Goal: Information Seeking & Learning: Check status

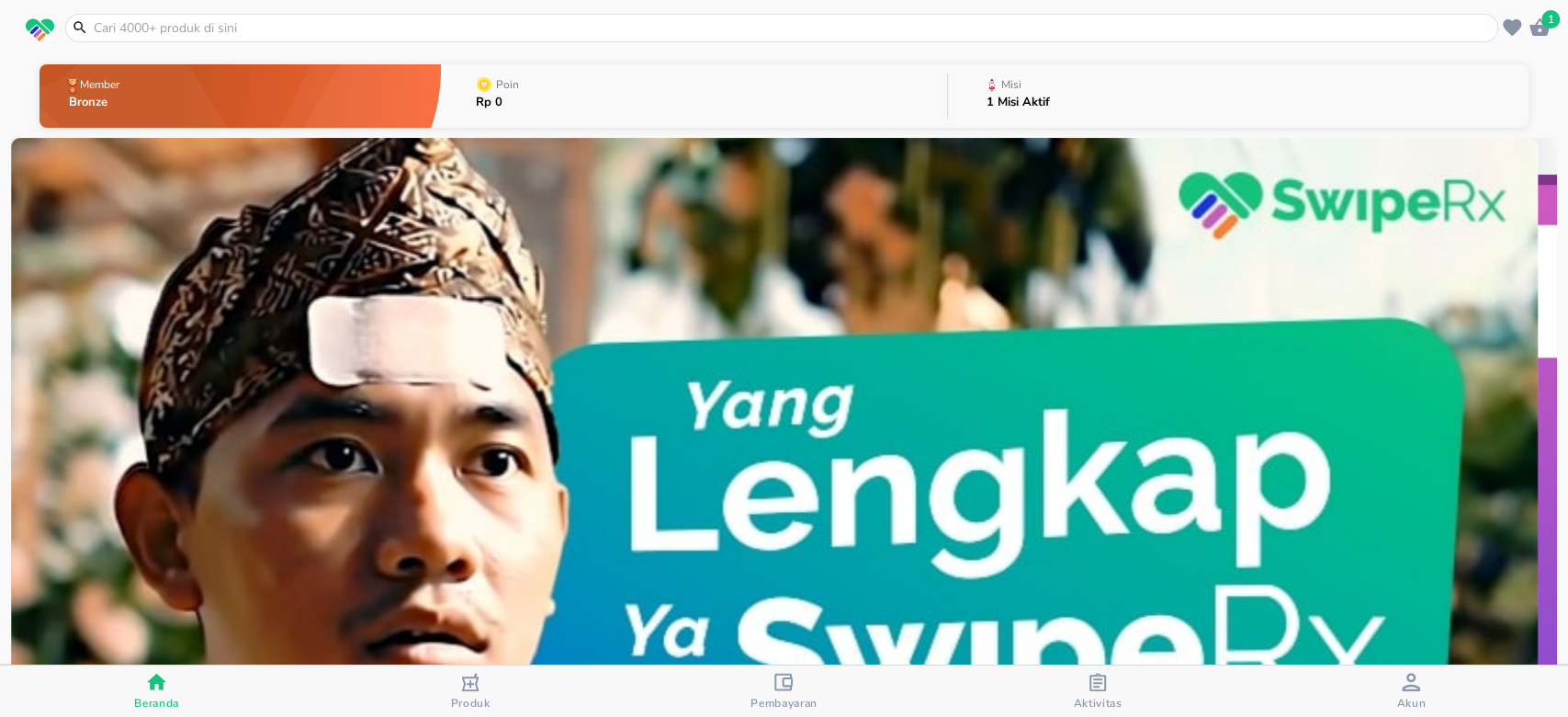
click at [989, 99] on p "1 Misi Aktif" at bounding box center [1018, 102] width 64 height 12
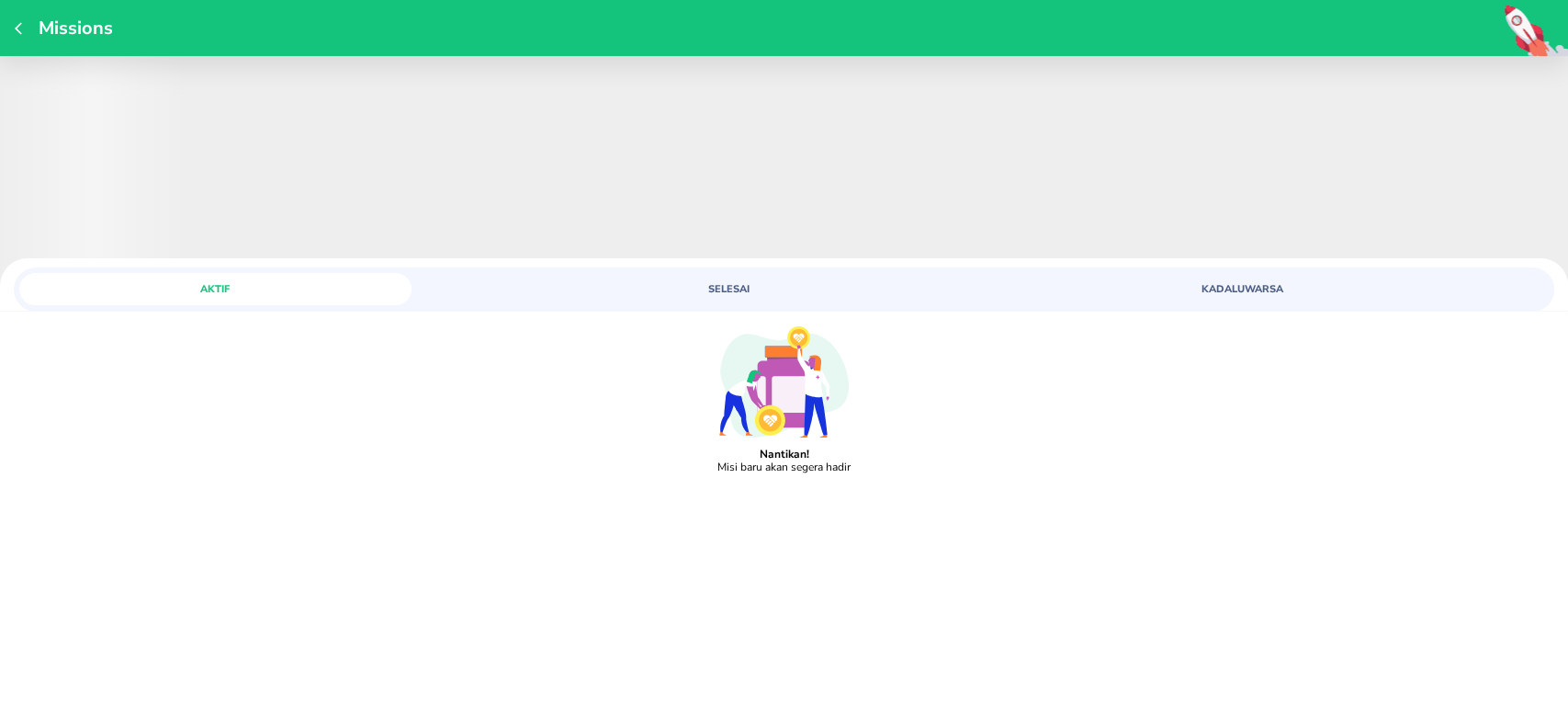
click at [730, 284] on span "SELESAI" at bounding box center [728, 289] width 370 height 13
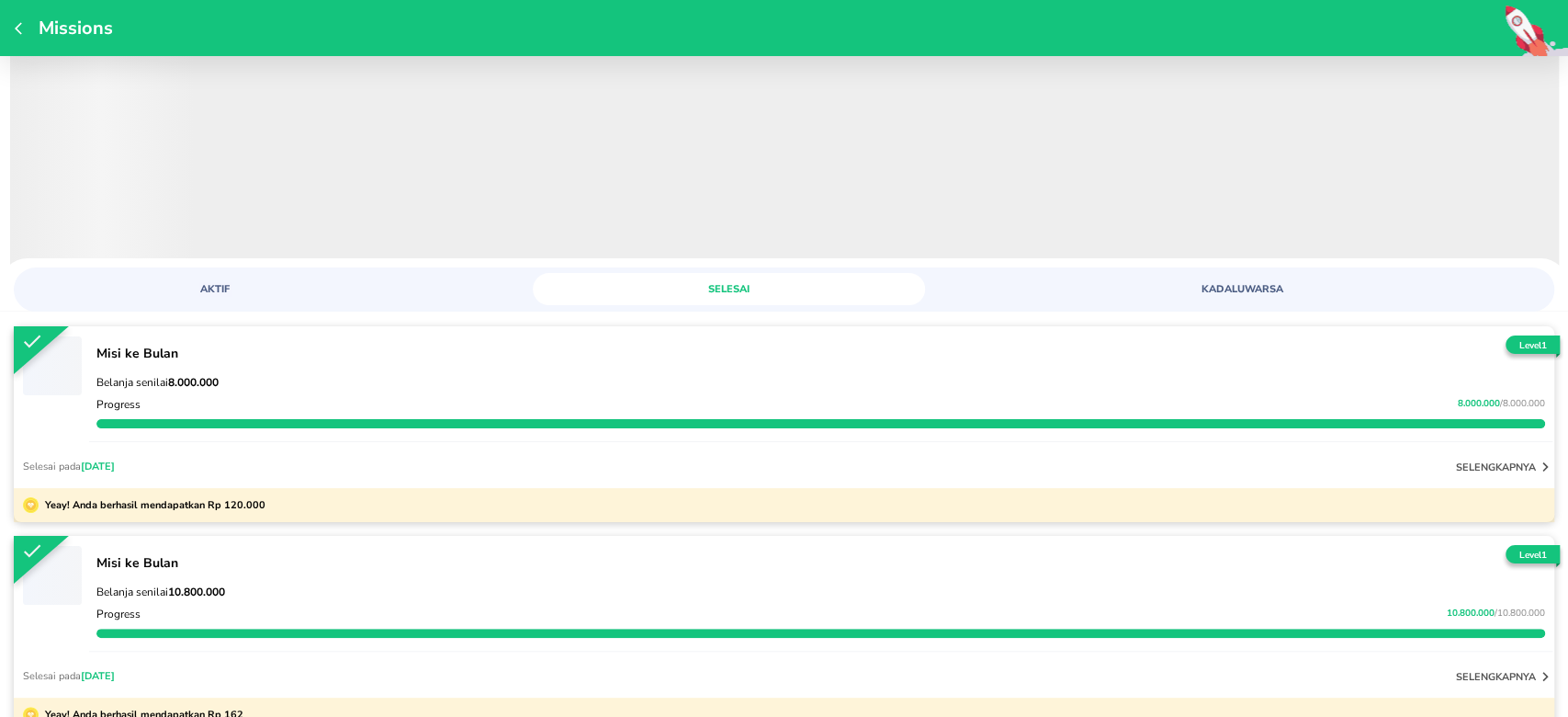
click at [213, 472] on div "Selesai pada Jul 07, 2025 selengkapnya" at bounding box center [783, 466] width 1540 height 44
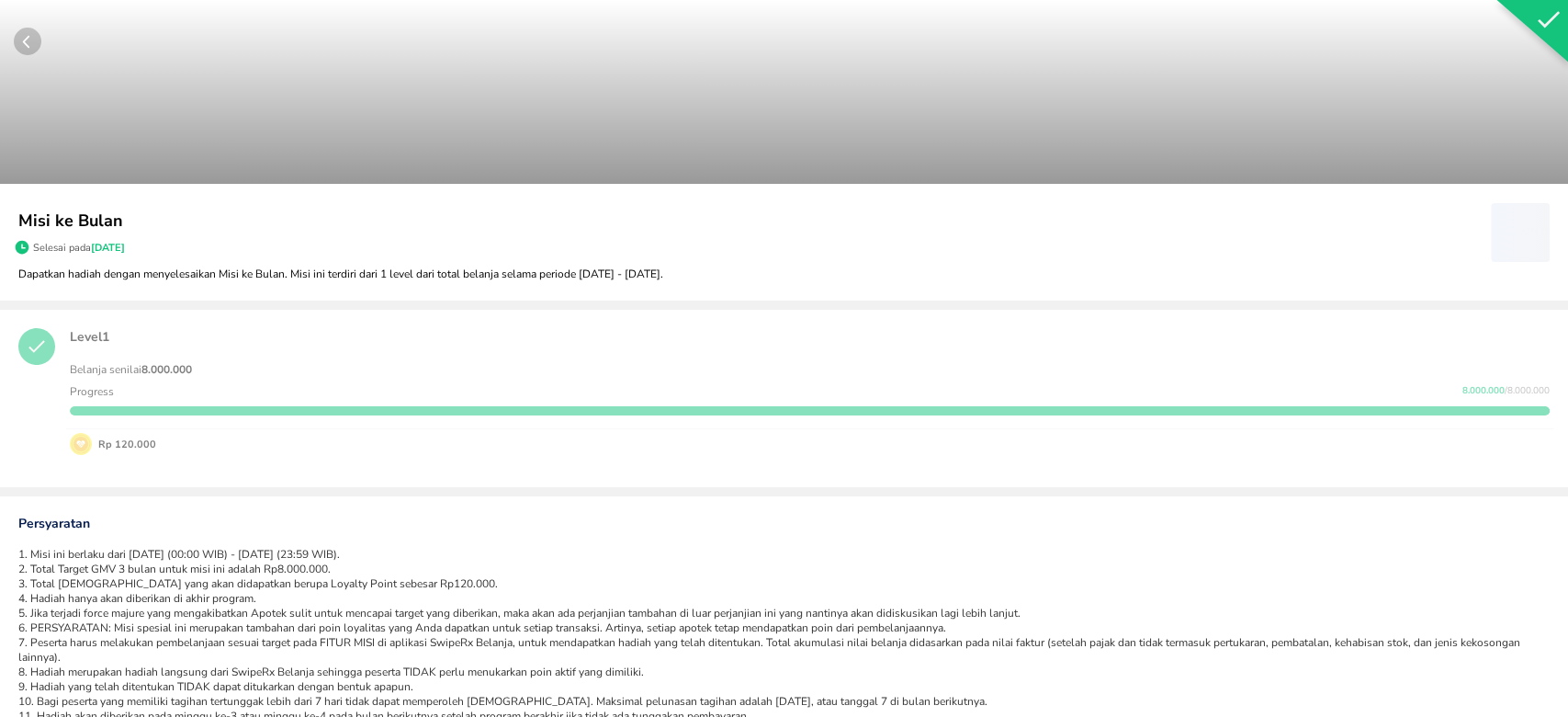
click at [39, 31] on icon "button" at bounding box center [32, 41] width 37 height 28
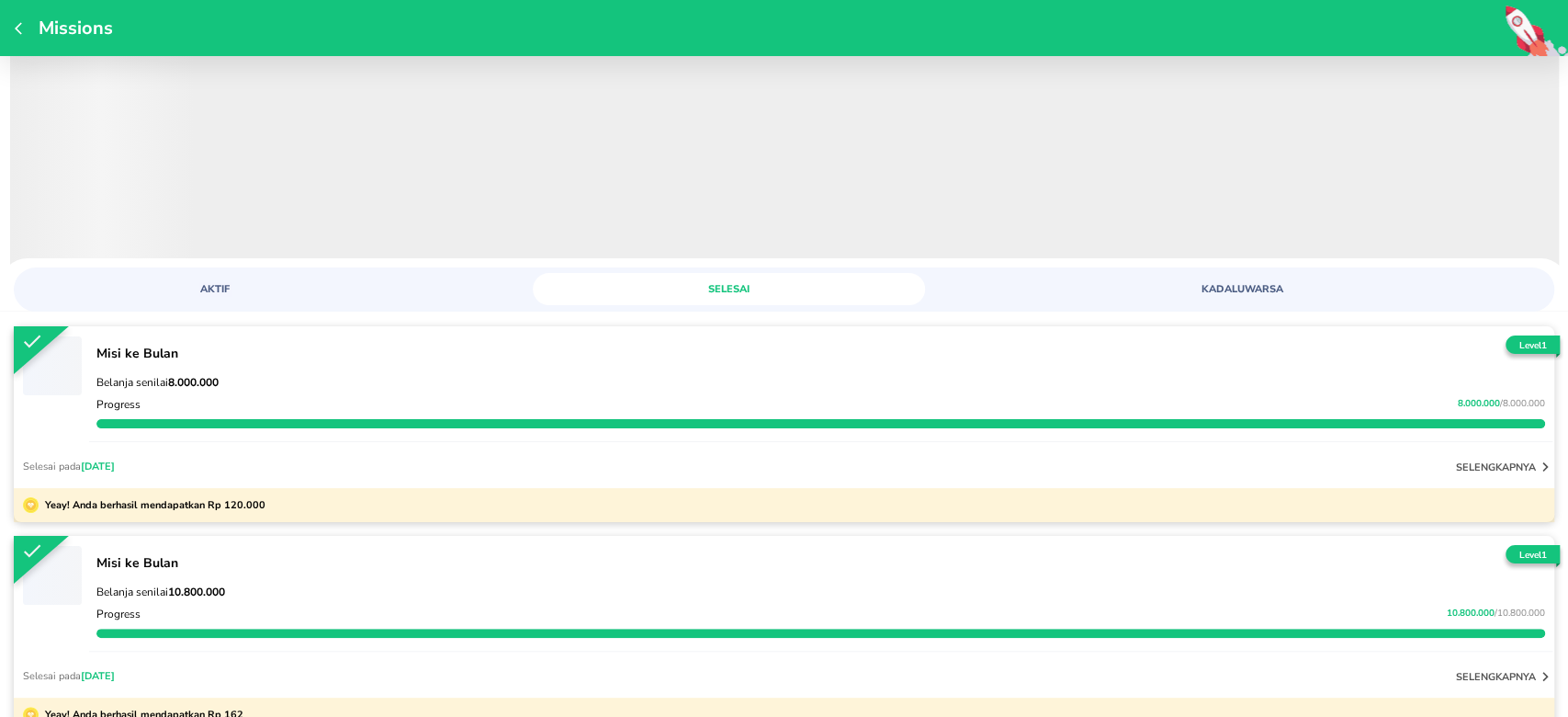
scroll to position [95, 0]
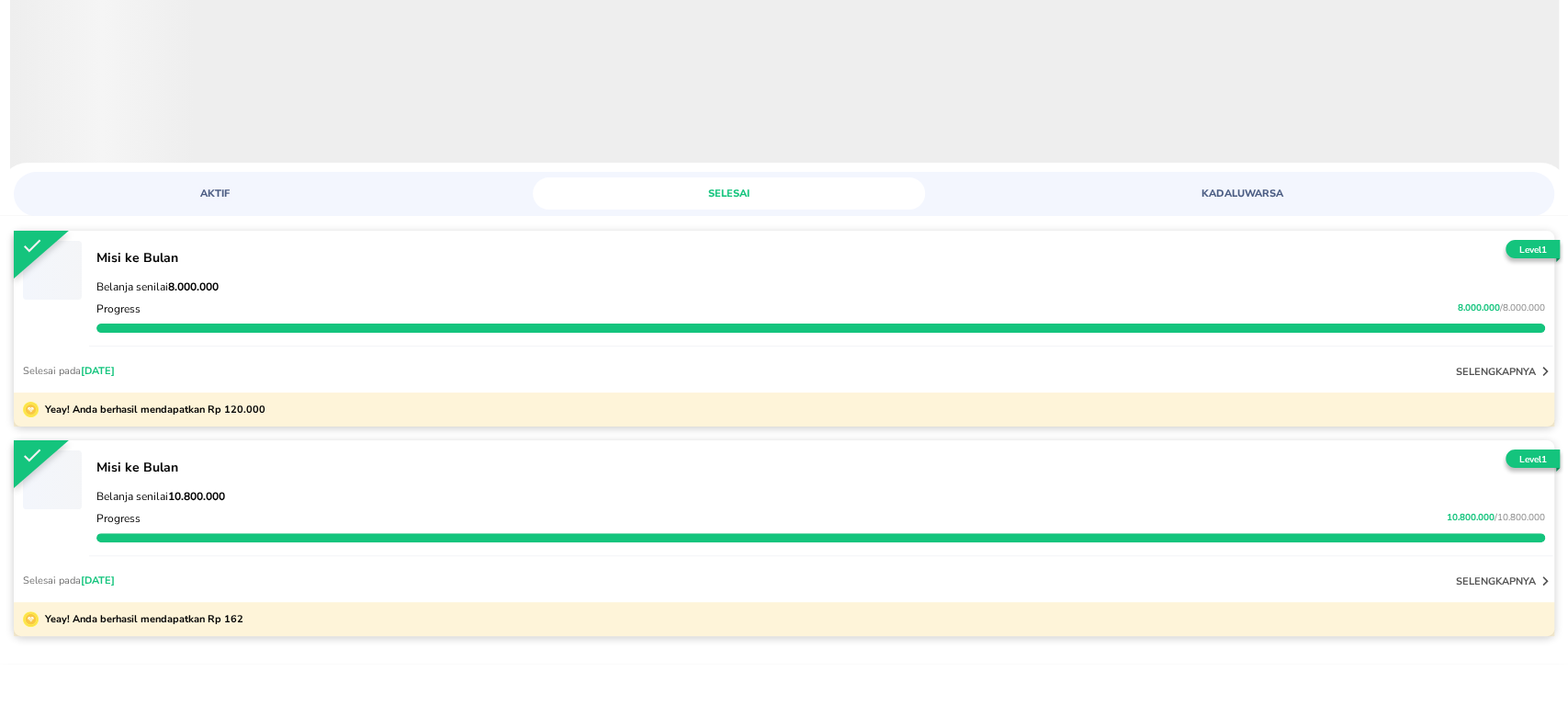
click at [425, 502] on p "Belanja senilai 10.800.000" at bounding box center [821, 495] width 1449 height 14
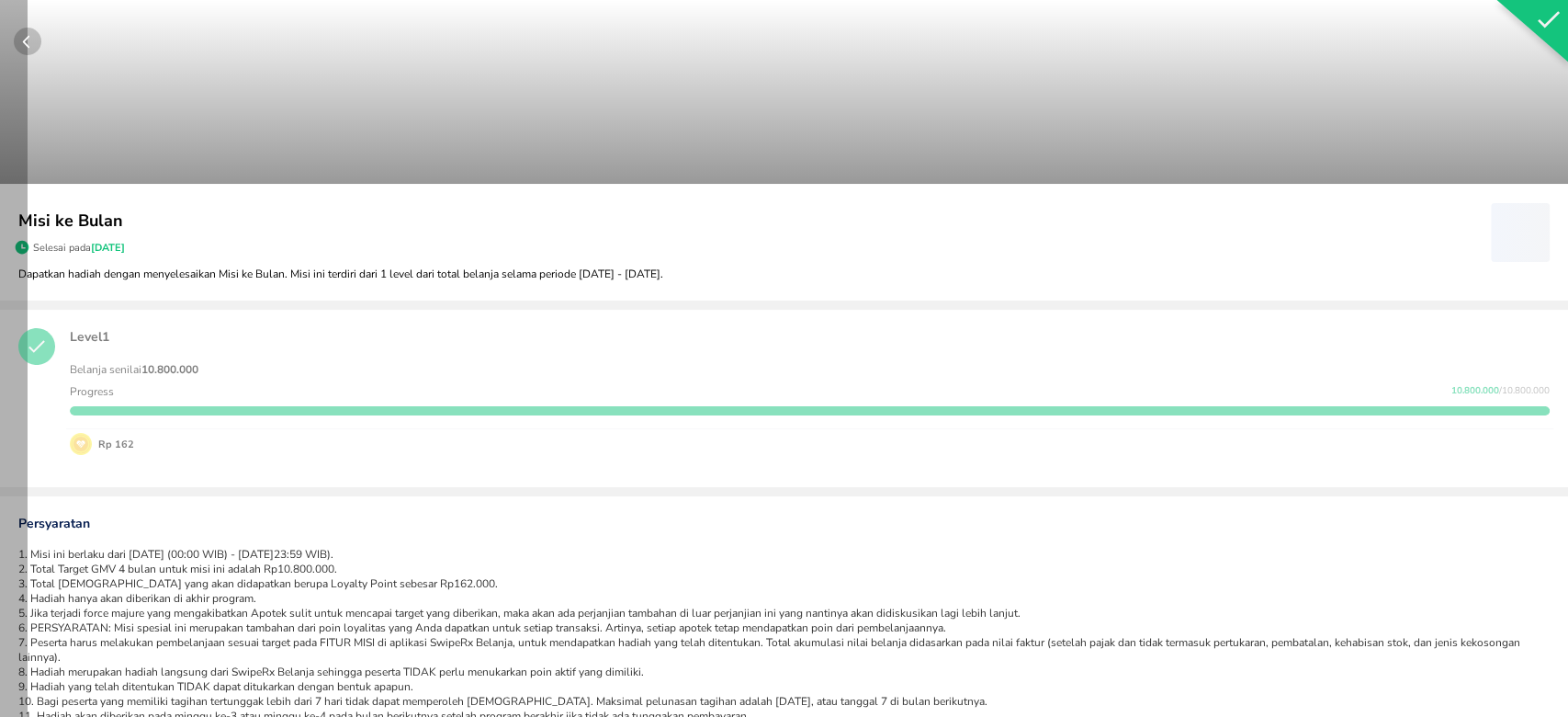
click at [25, 33] on circle "button" at bounding box center [27, 41] width 28 height 28
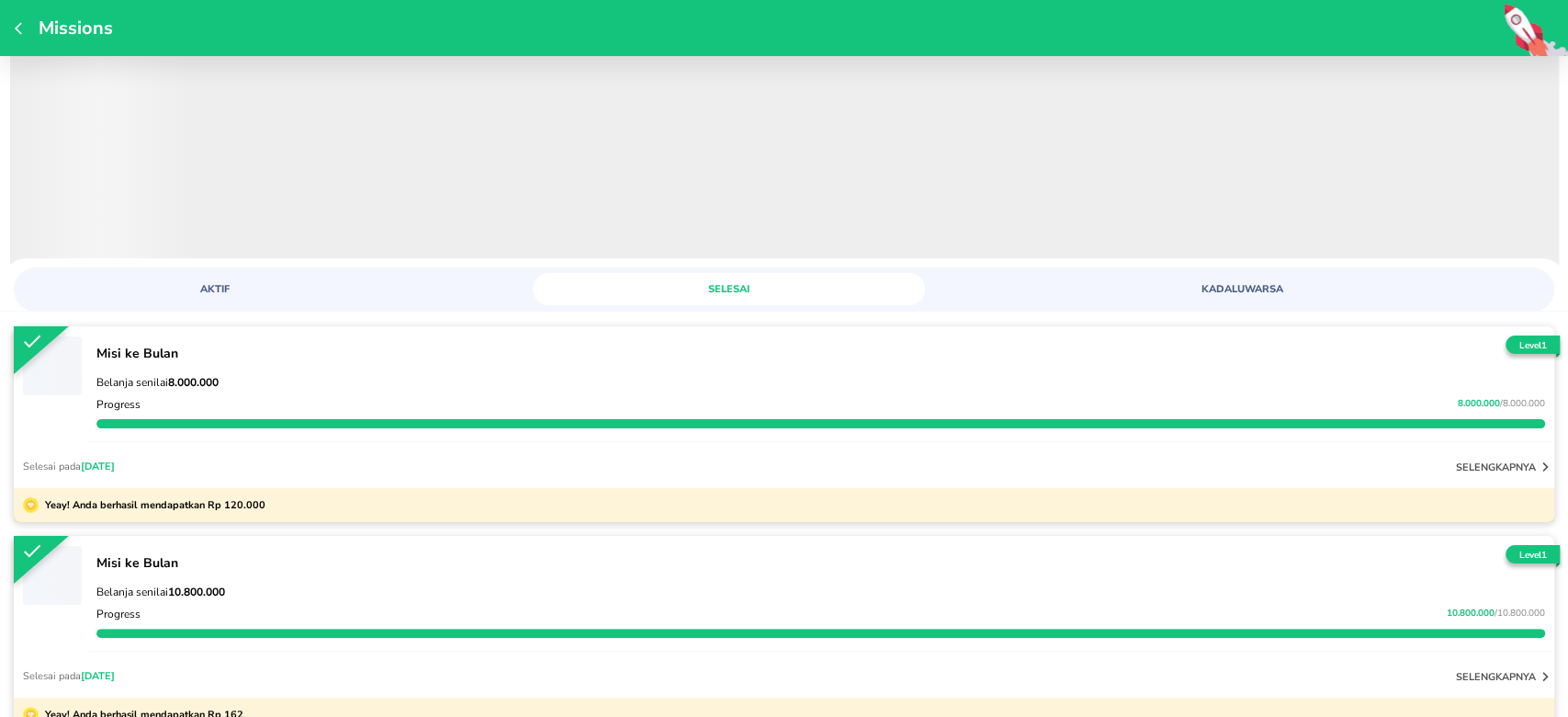
click at [234, 292] on span "AKTIF" at bounding box center [215, 289] width 370 height 13
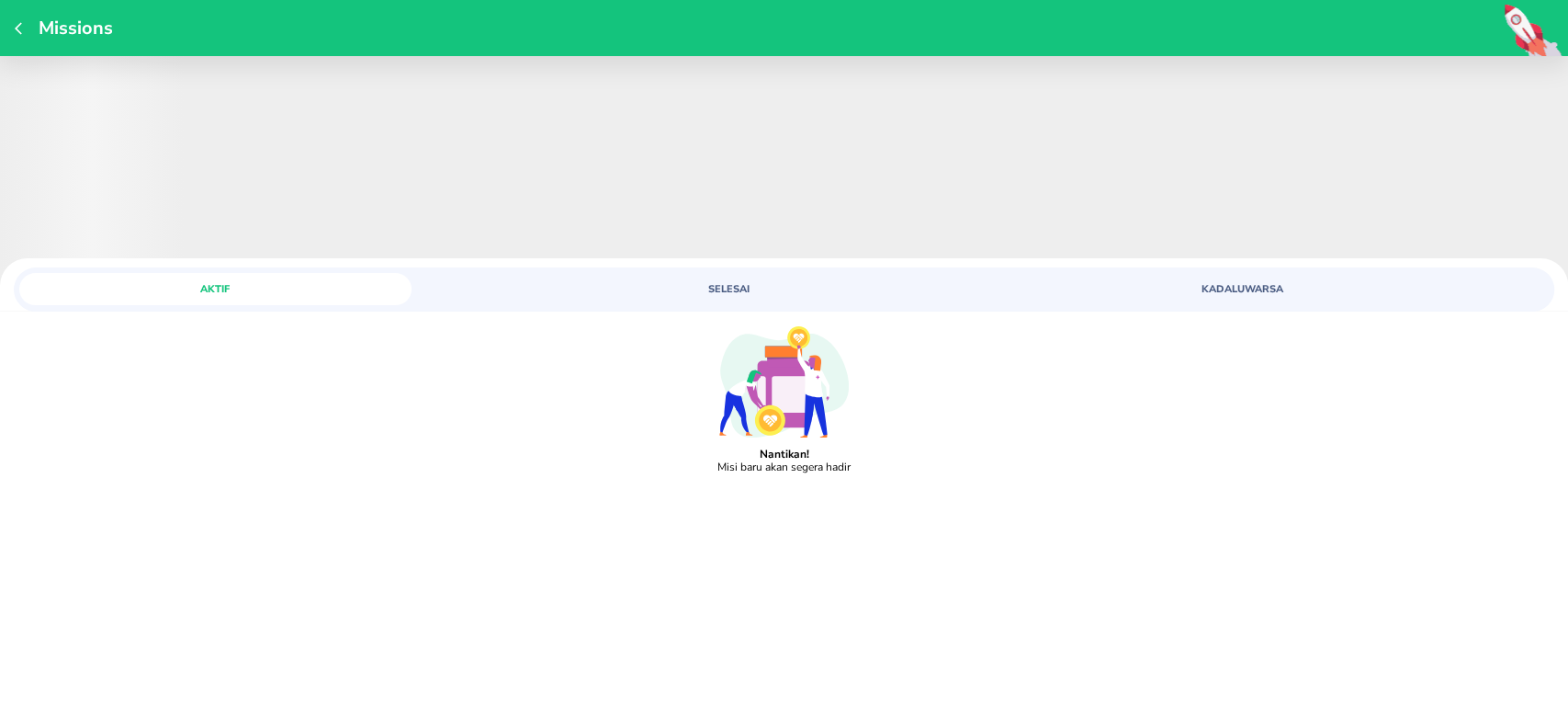
click at [9, 26] on div "Missions" at bounding box center [784, 28] width 1568 height 56
click at [16, 26] on icon "button" at bounding box center [18, 28] width 8 height 12
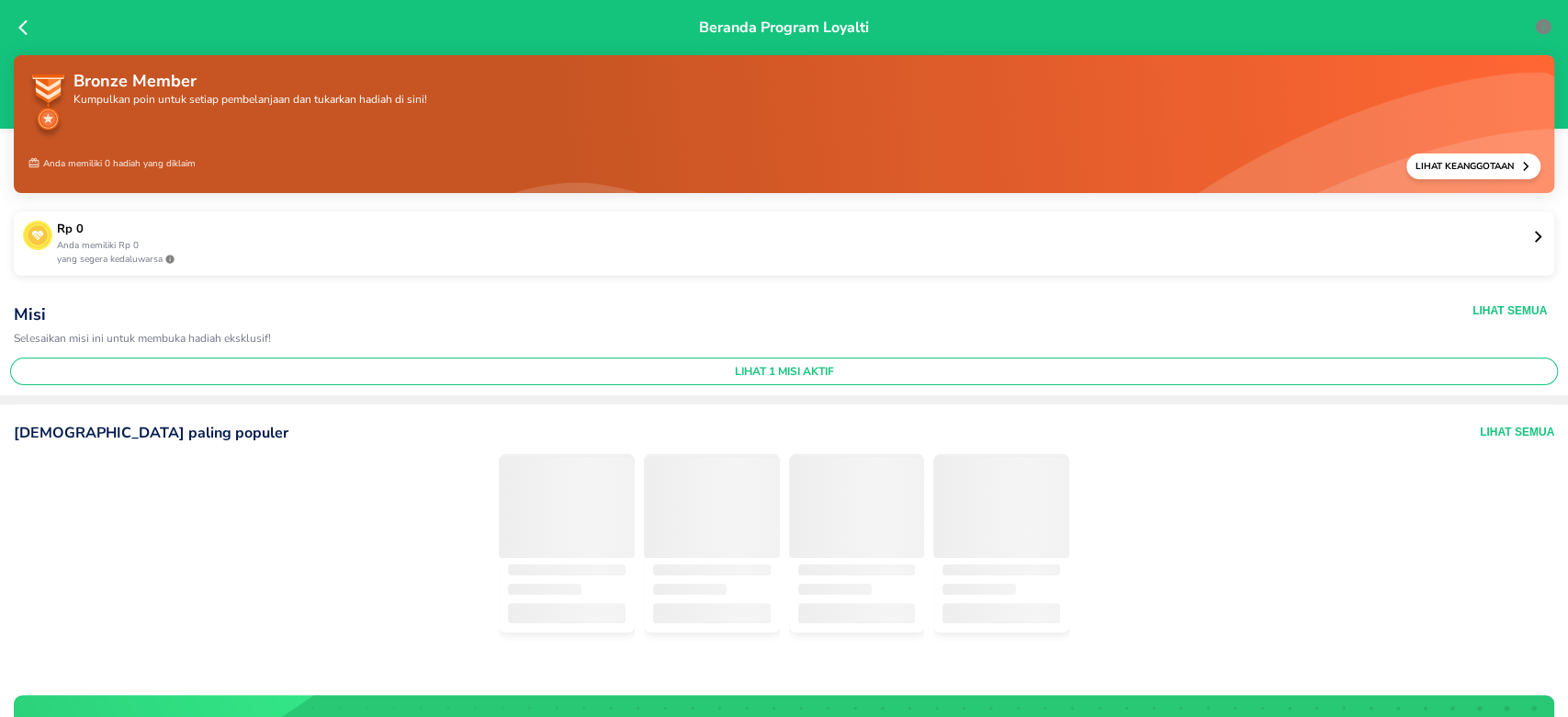
click at [19, 18] on icon at bounding box center [27, 27] width 18 height 18
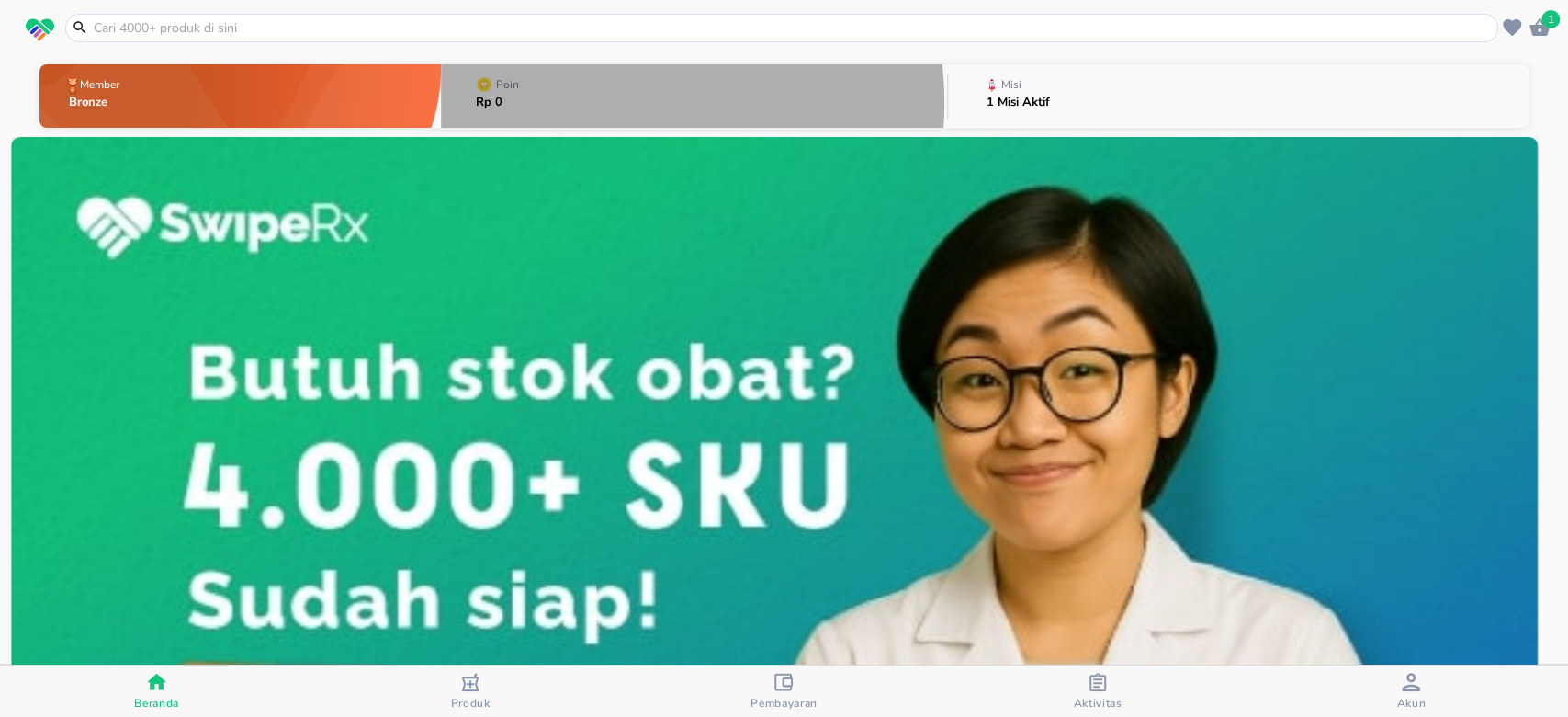
click at [602, 103] on button "Poin Rp 0" at bounding box center [693, 95] width 506 height 72
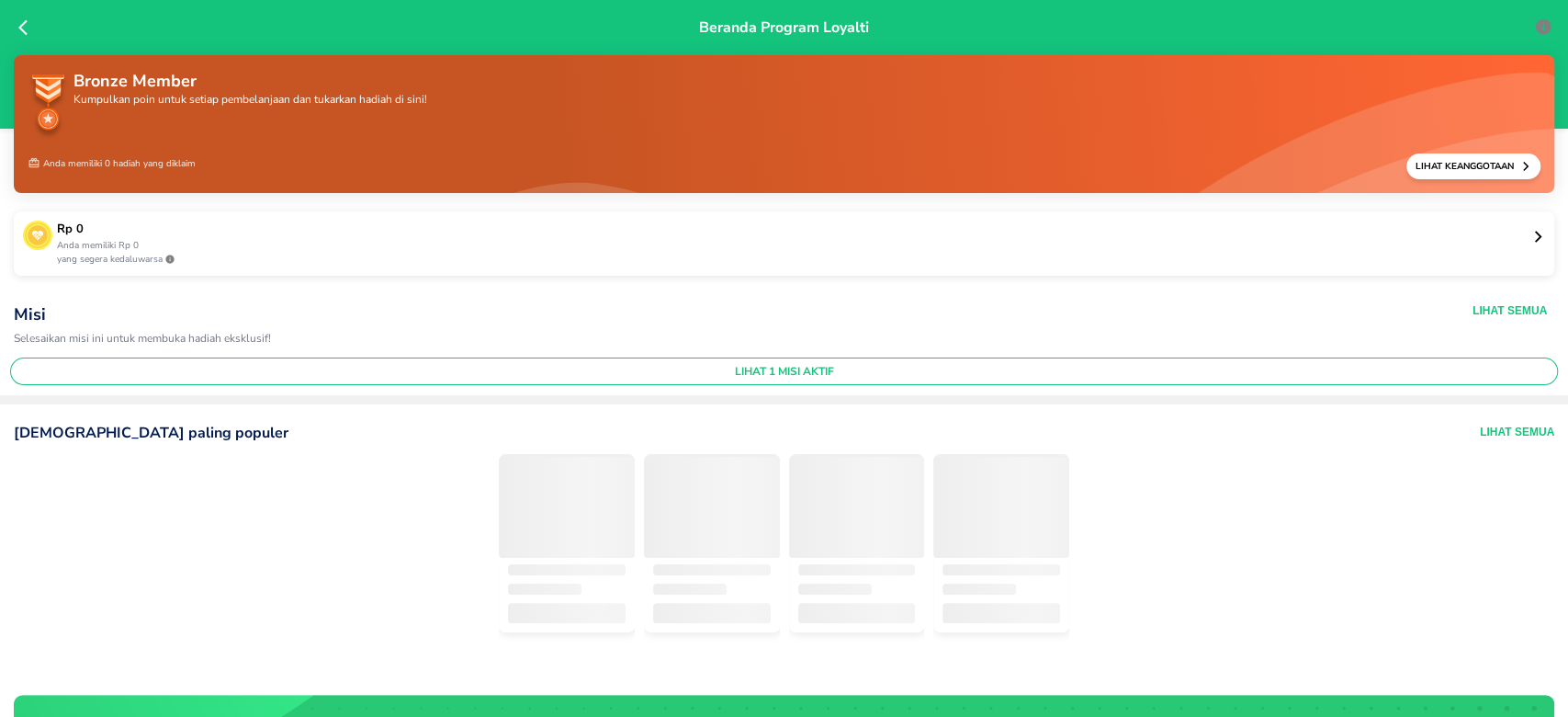
click at [1510, 239] on p "Anda memiliki Rp 0" at bounding box center [794, 246] width 1474 height 13
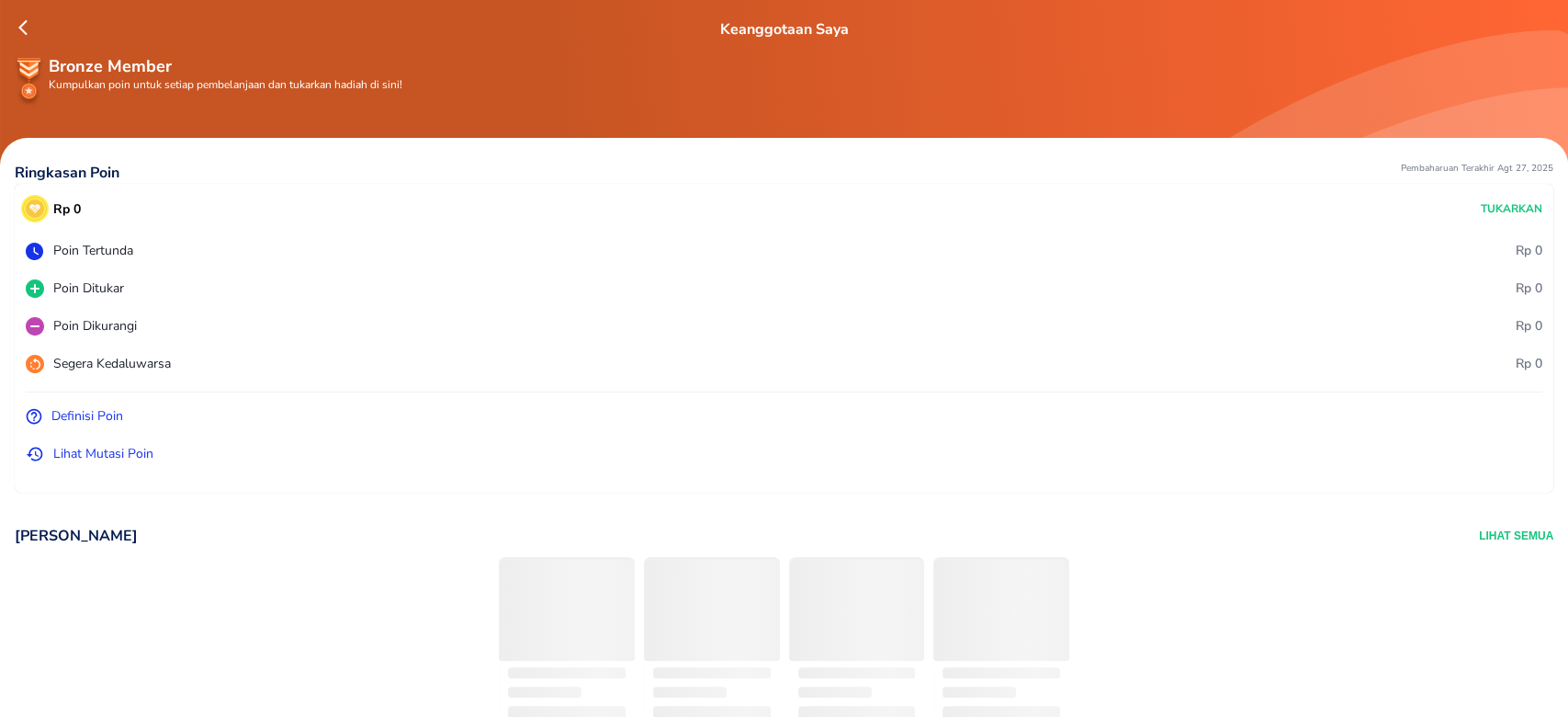
click at [106, 458] on p "Lihat Mutasi Poin" at bounding box center [103, 454] width 100 height 19
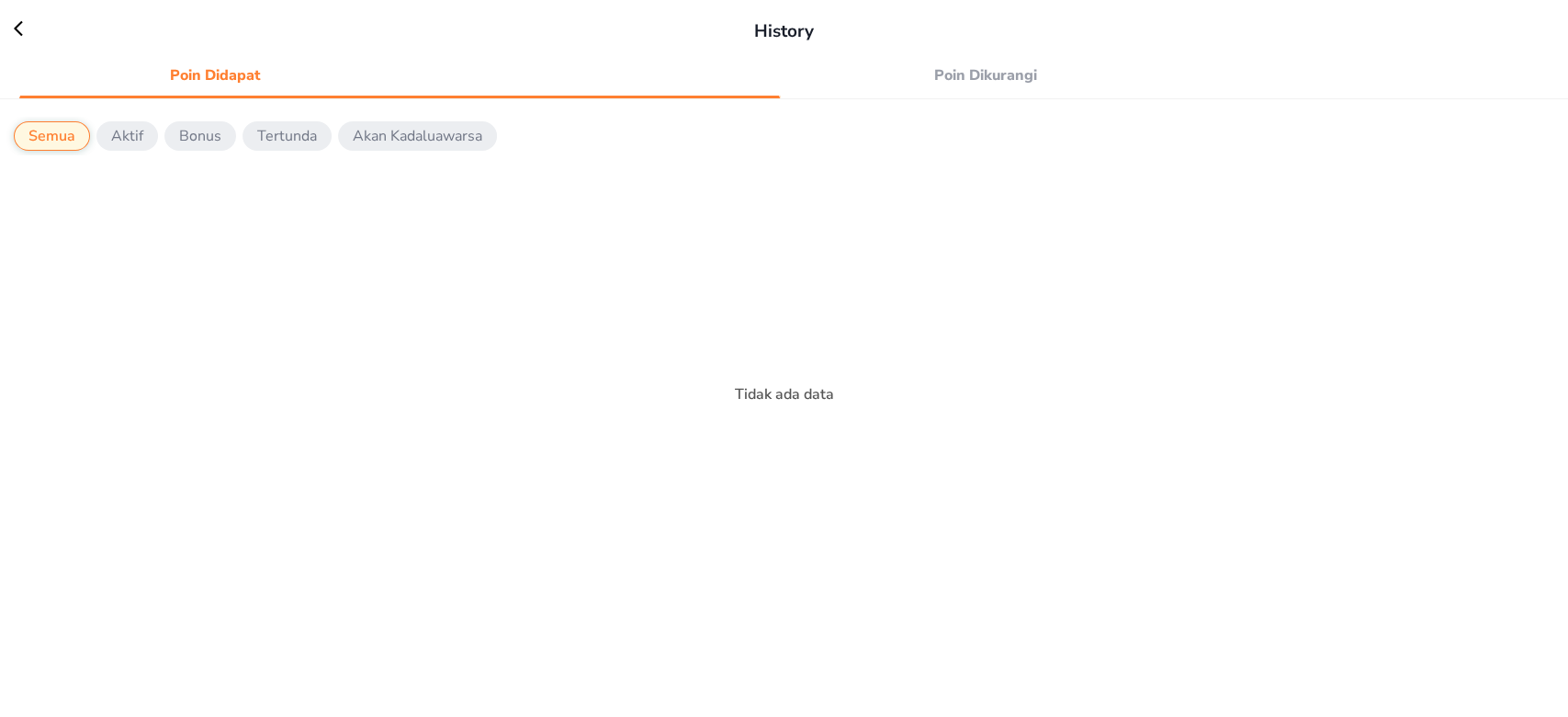
click at [127, 135] on p "Aktif" at bounding box center [126, 136] width 32 height 22
click at [194, 137] on p "Bonus" at bounding box center [200, 136] width 42 height 22
click at [410, 133] on p "Akan Kadaluawarsa" at bounding box center [417, 136] width 129 height 22
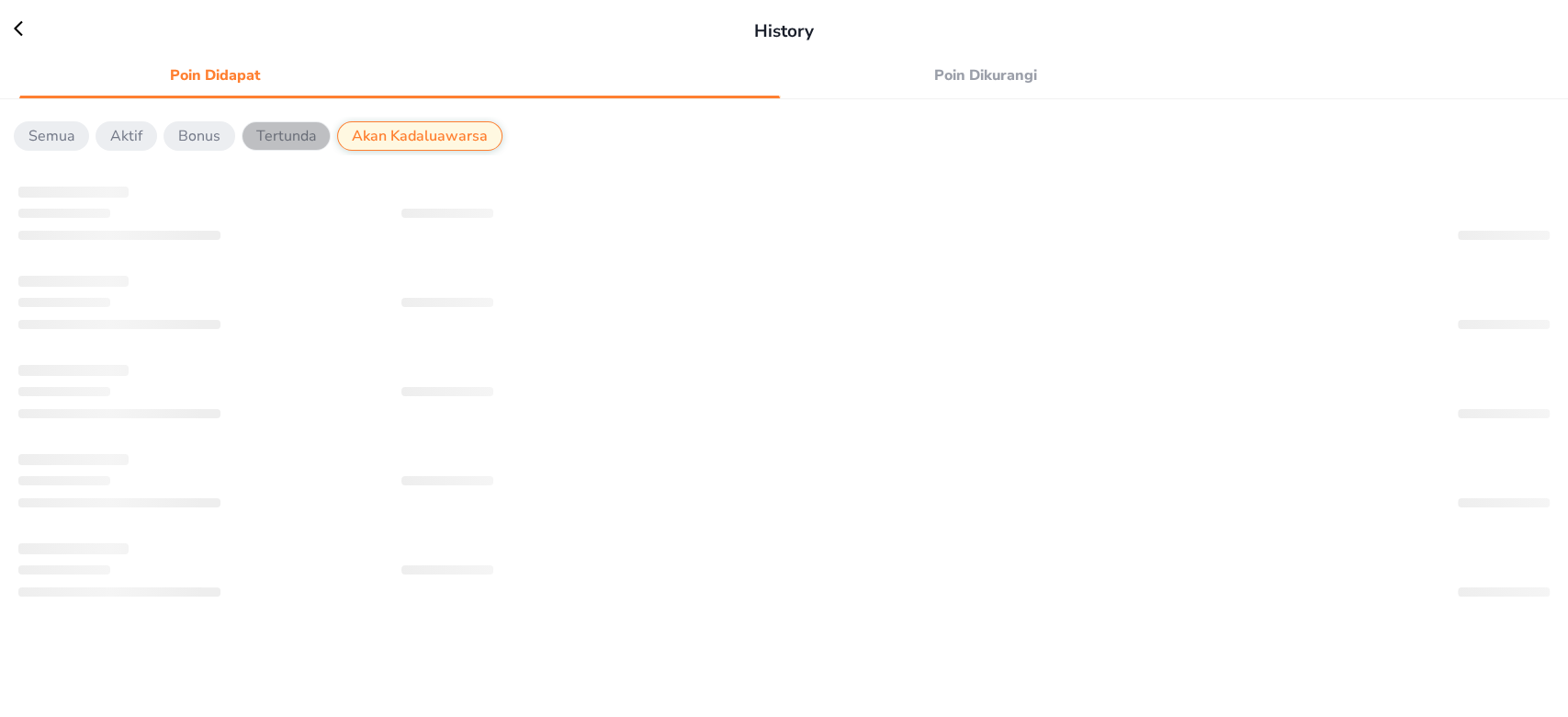
click at [293, 129] on p "Tertunda" at bounding box center [286, 136] width 60 height 22
click at [191, 118] on div "Semua Aktif Bonus Tertunda Akan Kadaluawarsa" at bounding box center [784, 136] width 1568 height 39
click at [193, 143] on p "Bonus" at bounding box center [199, 136] width 42 height 22
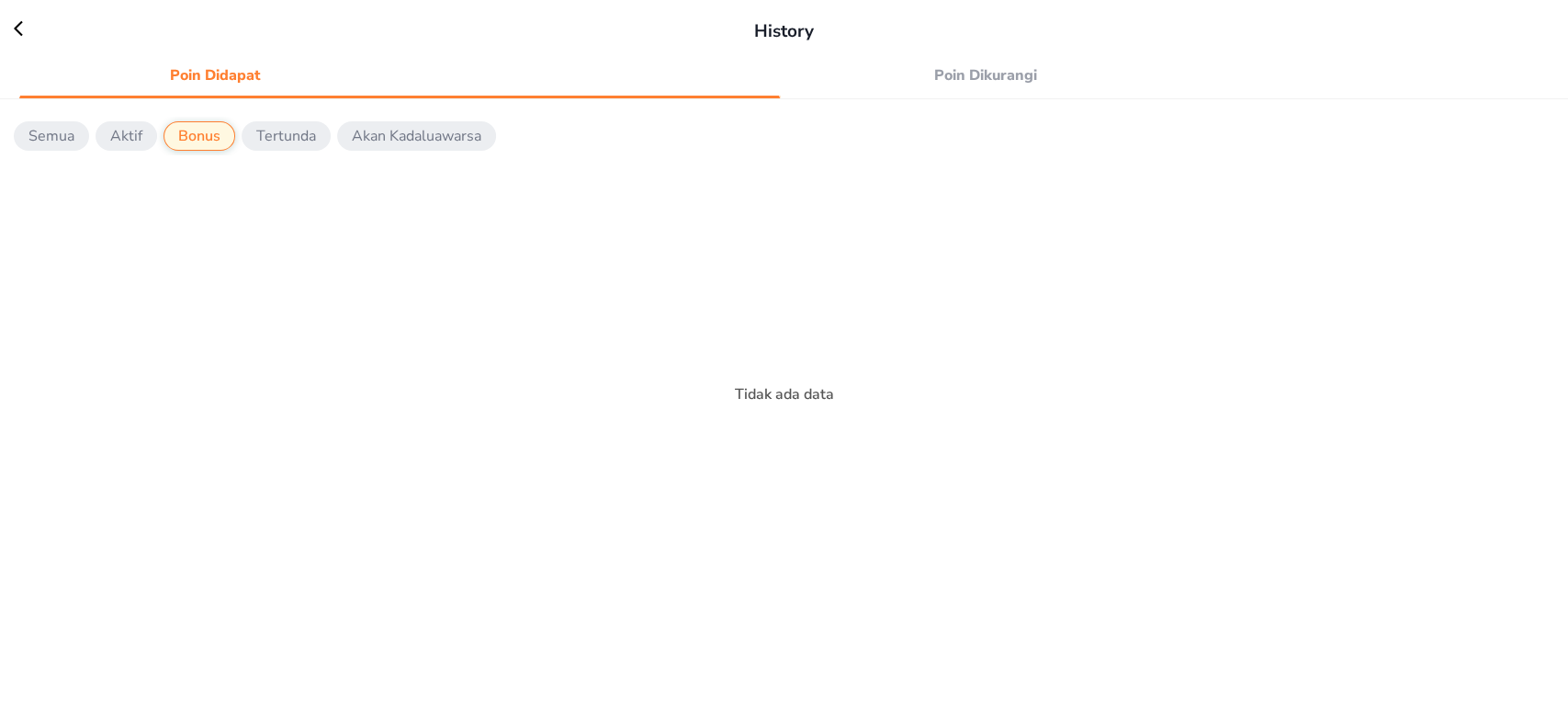
click at [21, 30] on icon at bounding box center [27, 28] width 28 height 18
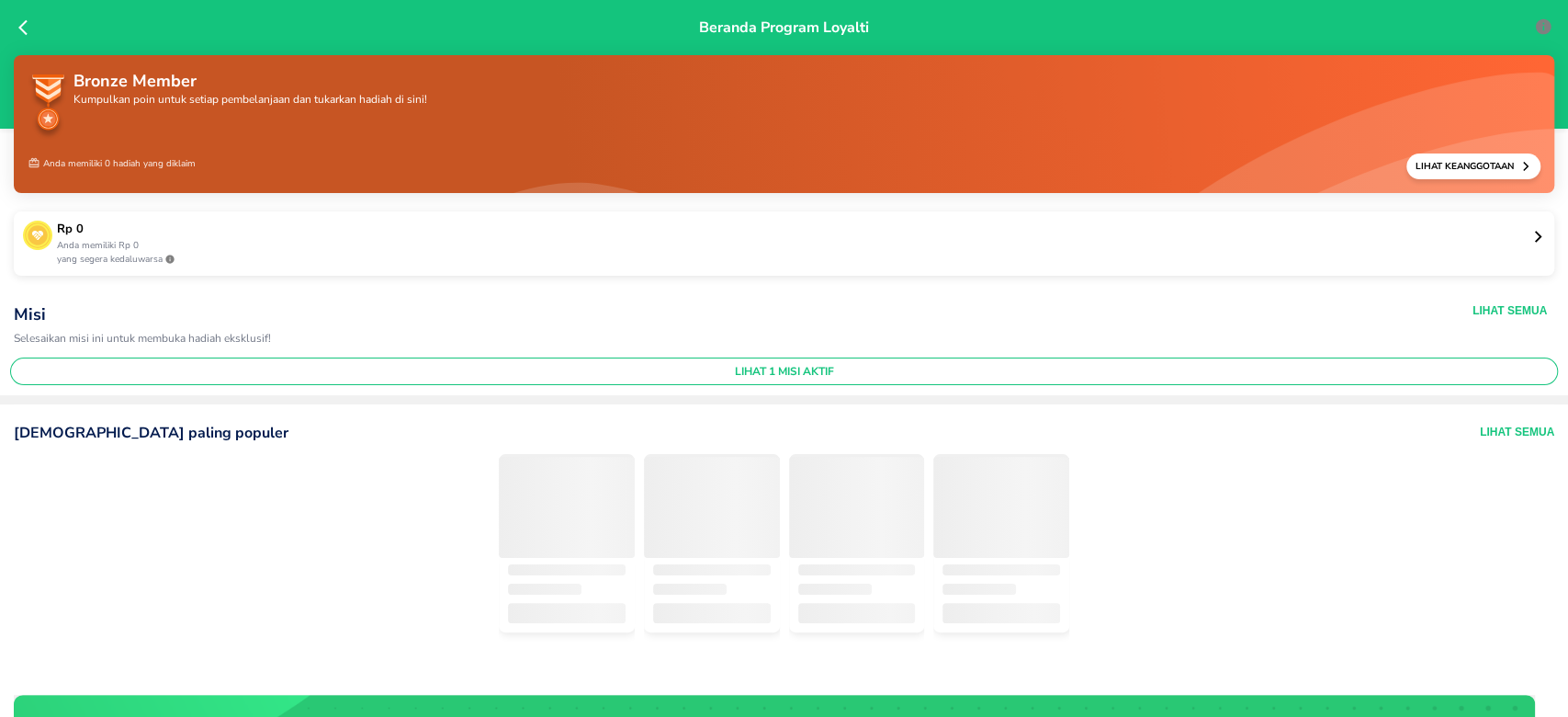
click at [107, 249] on p "Anda memiliki Rp 0" at bounding box center [794, 246] width 1474 height 13
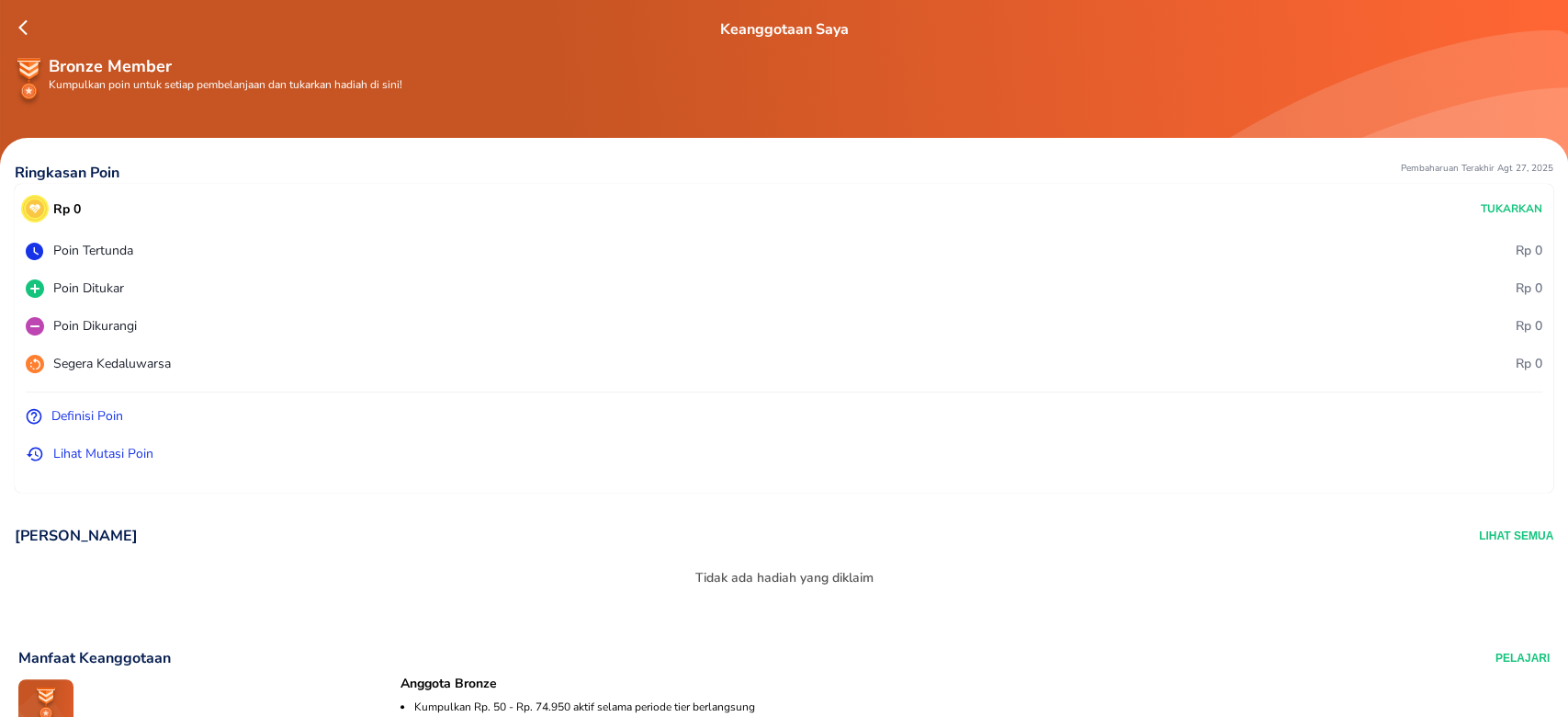
click at [30, 448] on icon at bounding box center [35, 453] width 18 height 18
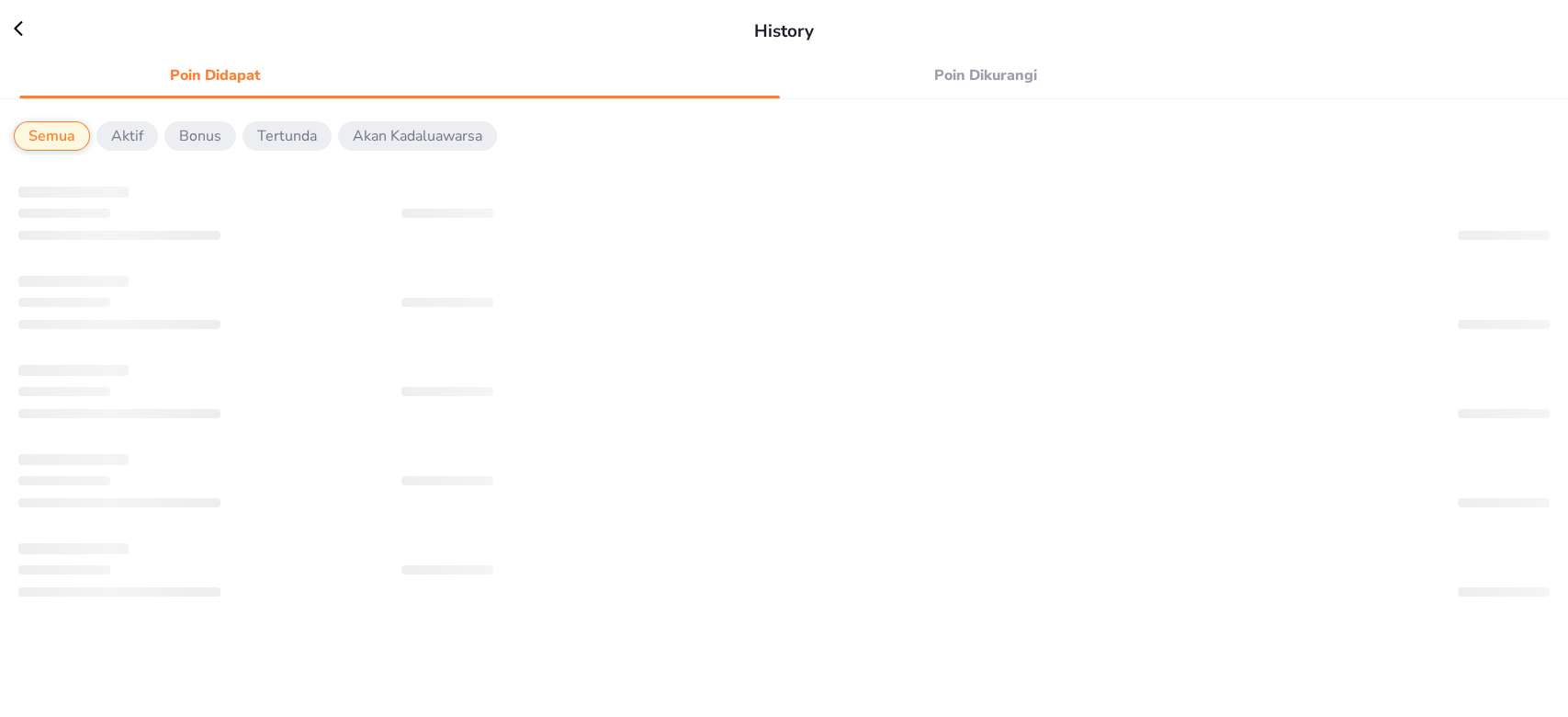
click at [980, 71] on span "Poin Dikurangi" at bounding box center [985, 75] width 370 height 26
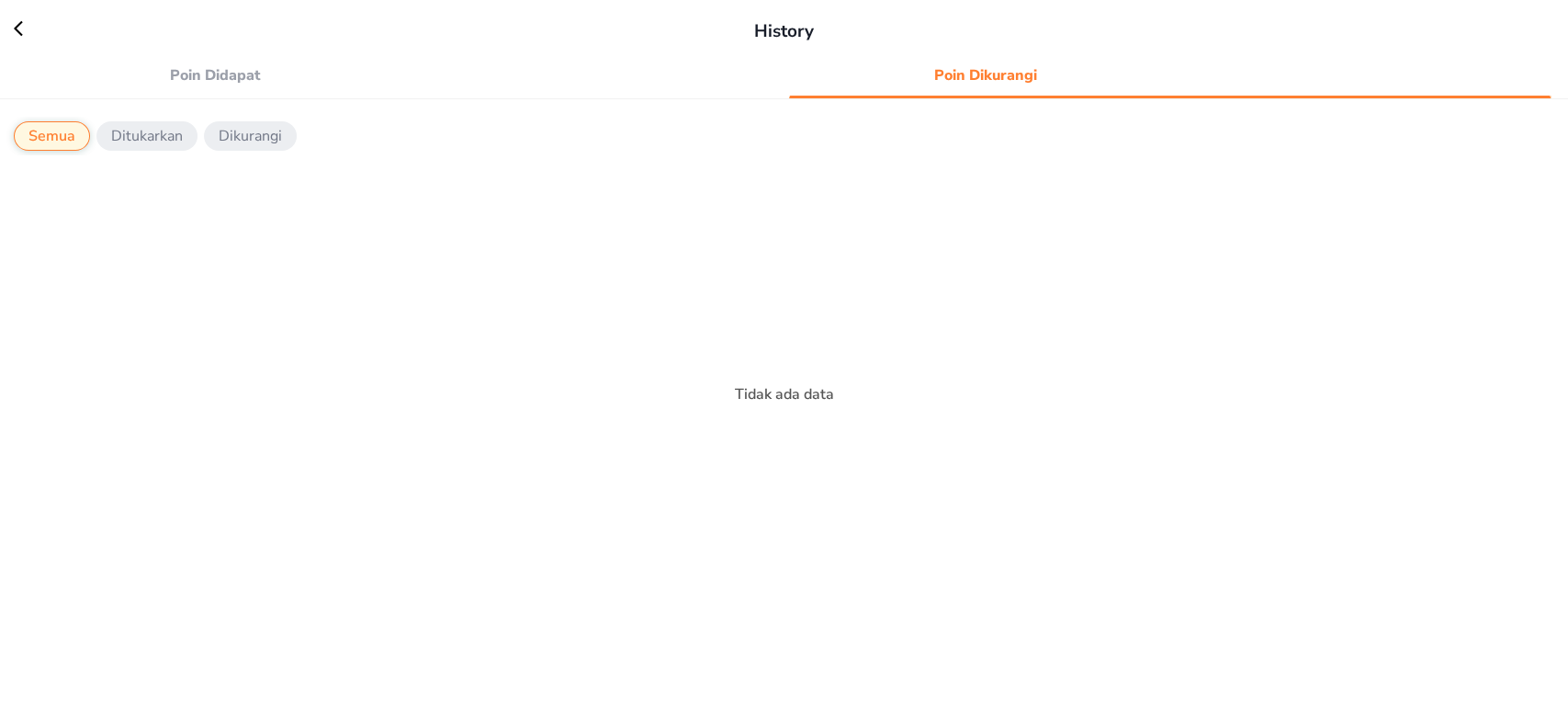
click at [227, 85] on span "Poin Didapat" at bounding box center [215, 75] width 370 height 26
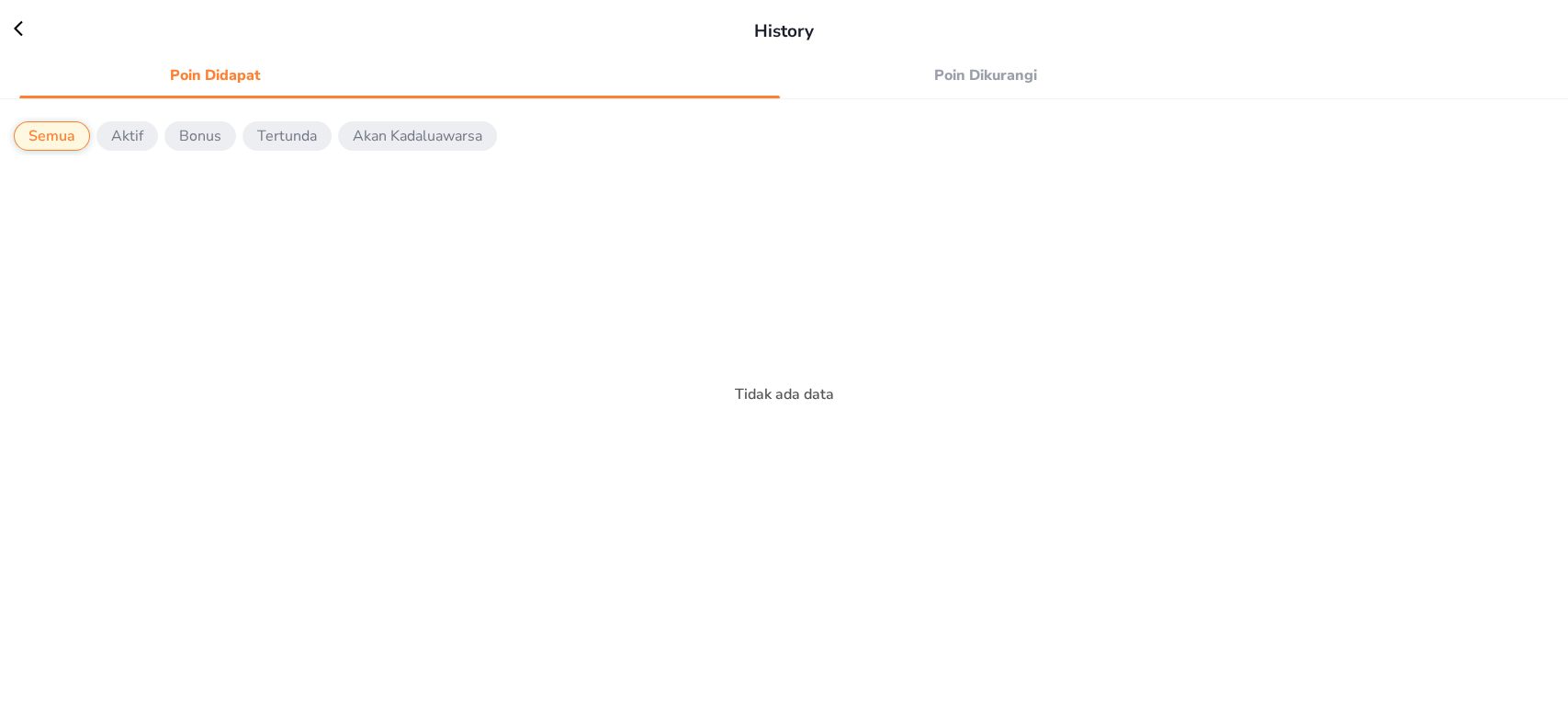
click at [999, 68] on span "Poin Dikurangi" at bounding box center [985, 75] width 370 height 26
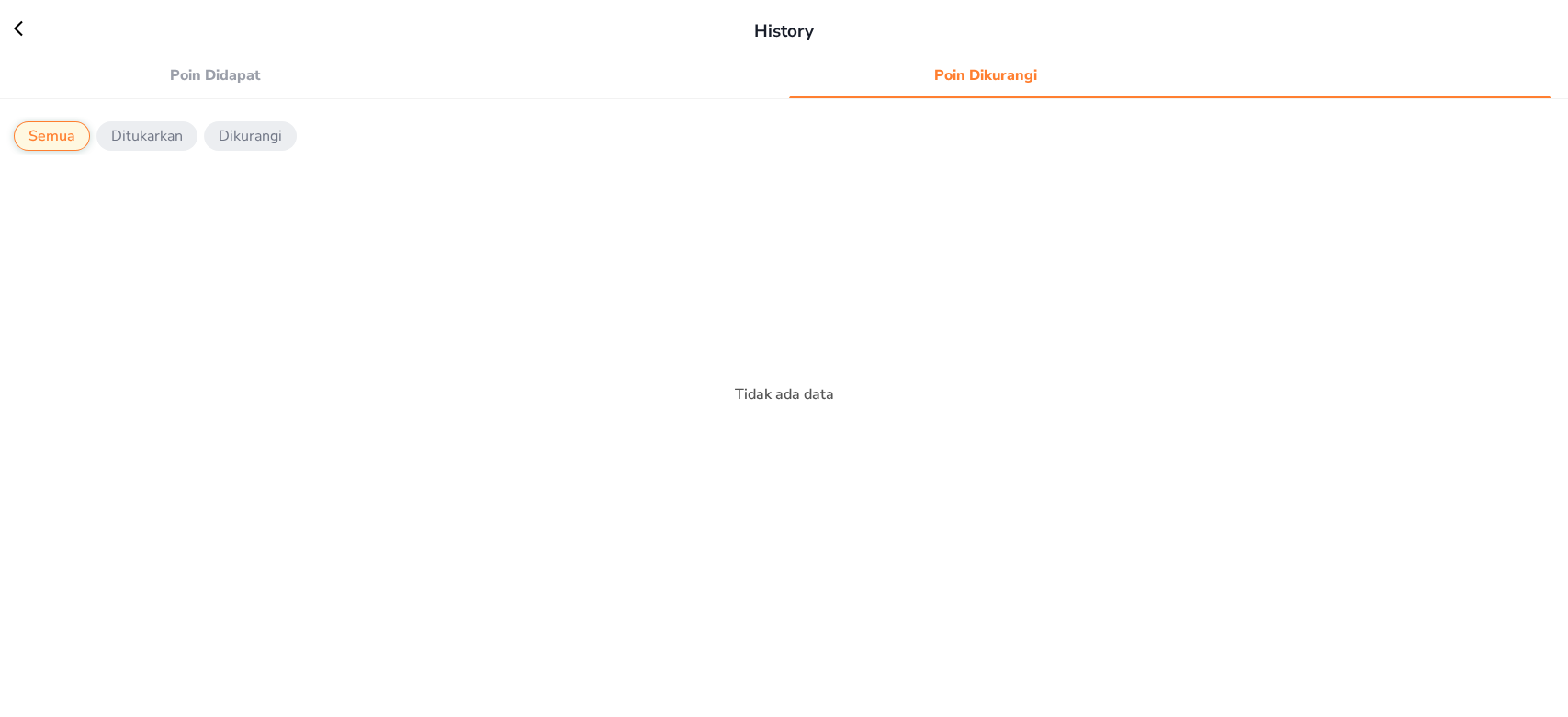
click at [15, 32] on icon at bounding box center [27, 28] width 28 height 18
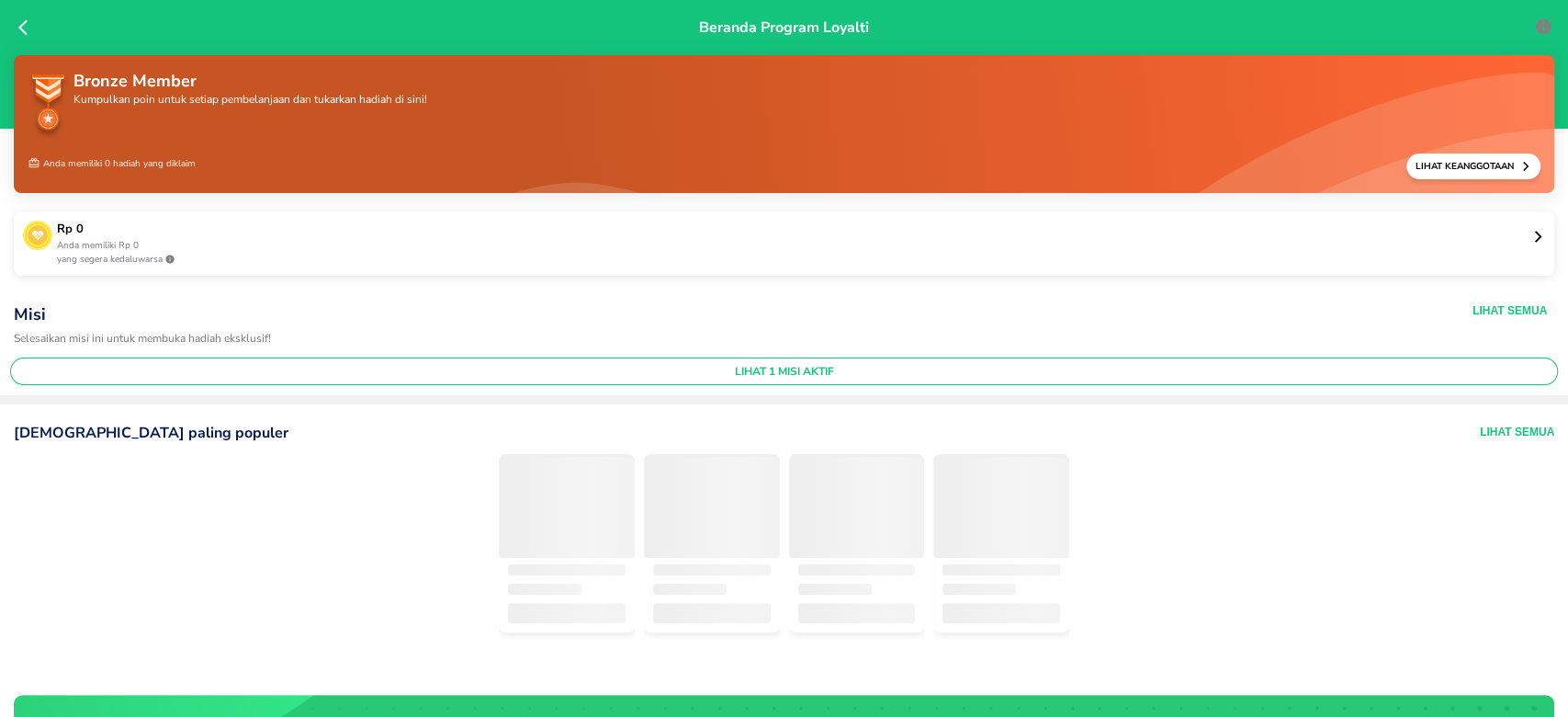
click at [626, 252] on p "yang segera kedaluwarsa" at bounding box center [794, 259] width 1474 height 13
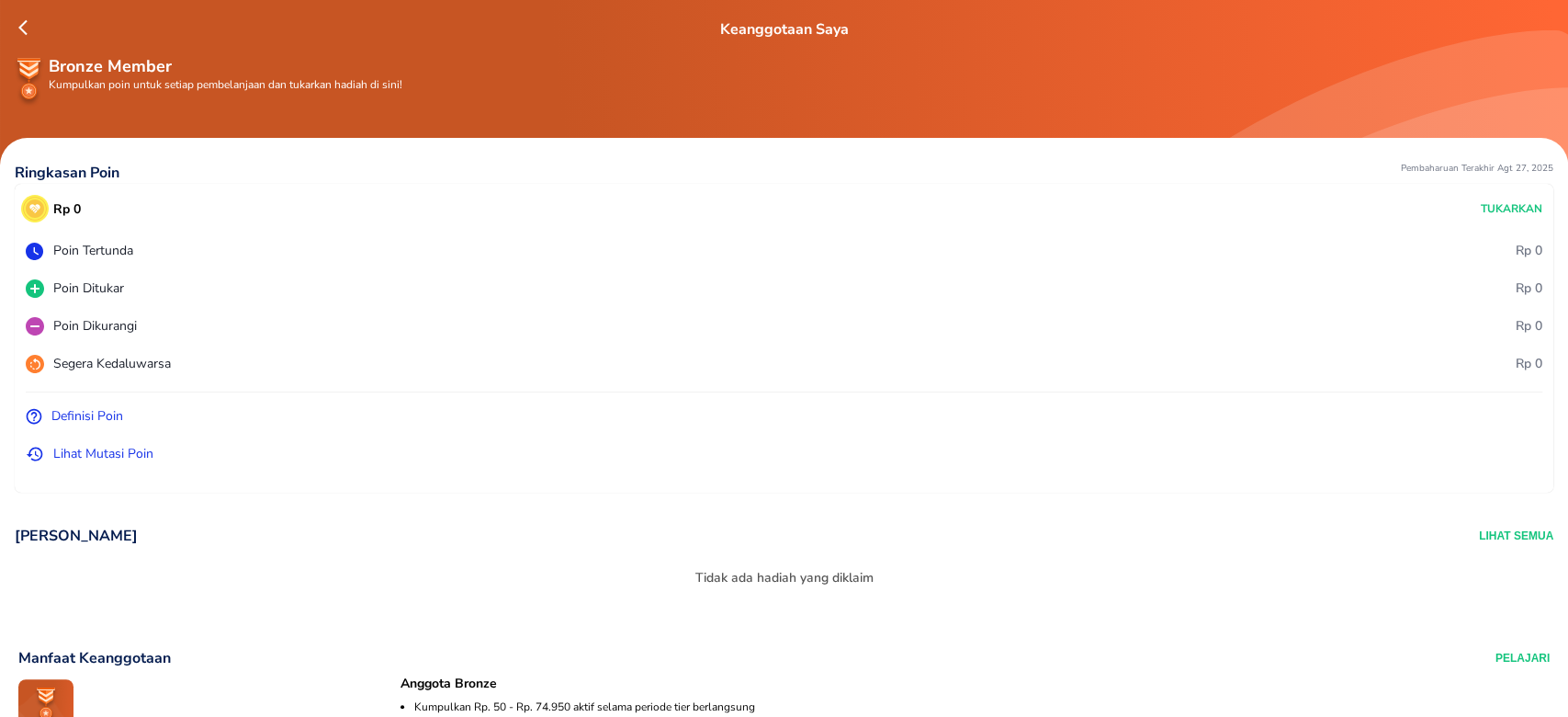
click at [35, 247] on icon at bounding box center [35, 251] width 17 height 17
click at [37, 449] on icon at bounding box center [35, 453] width 18 height 18
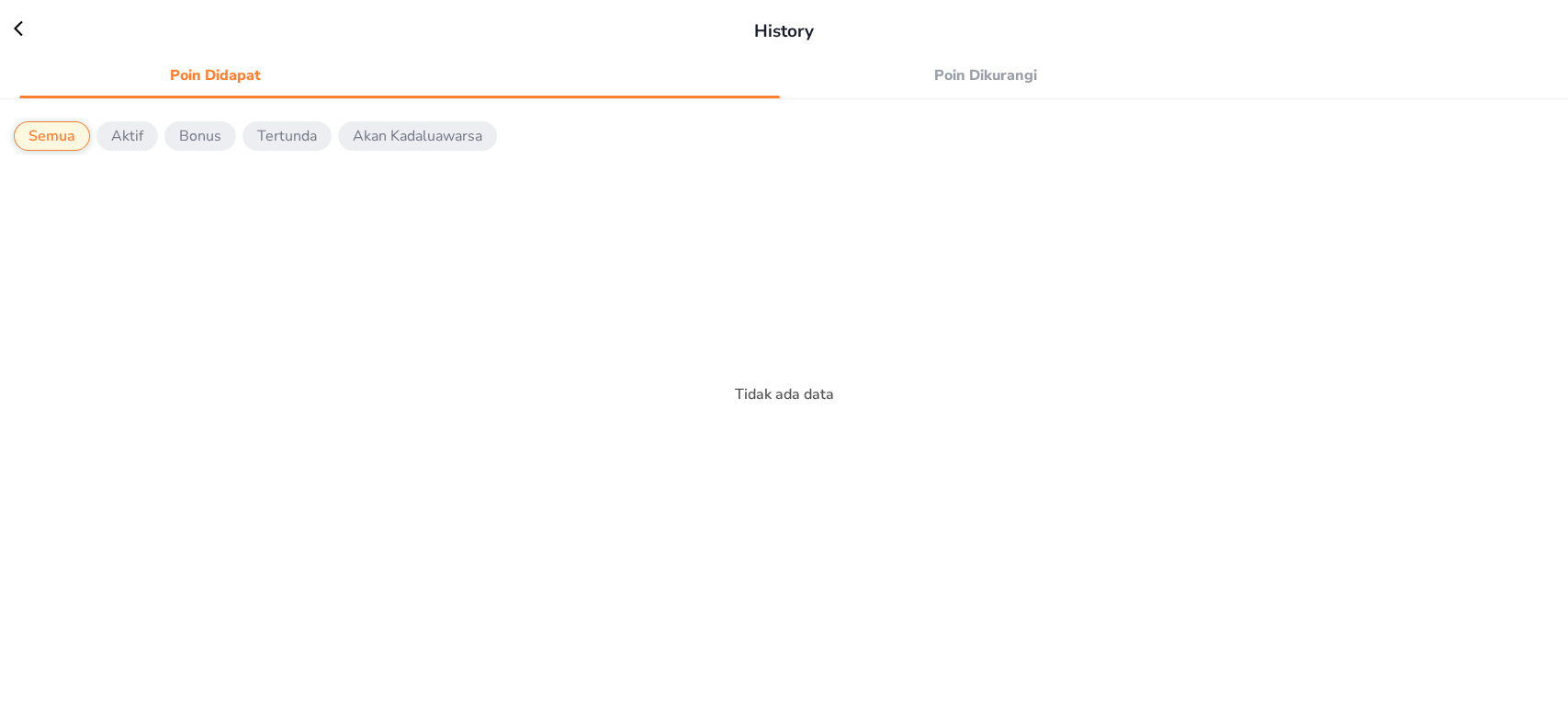
click at [128, 146] on button "Aktif" at bounding box center [127, 136] width 62 height 30
click at [196, 138] on p "Bonus" at bounding box center [200, 136] width 42 height 22
click at [119, 134] on p "Aktif" at bounding box center [126, 136] width 32 height 22
click at [181, 136] on p "Bonus" at bounding box center [200, 136] width 42 height 22
click at [272, 132] on p "Tertunda" at bounding box center [286, 136] width 60 height 22
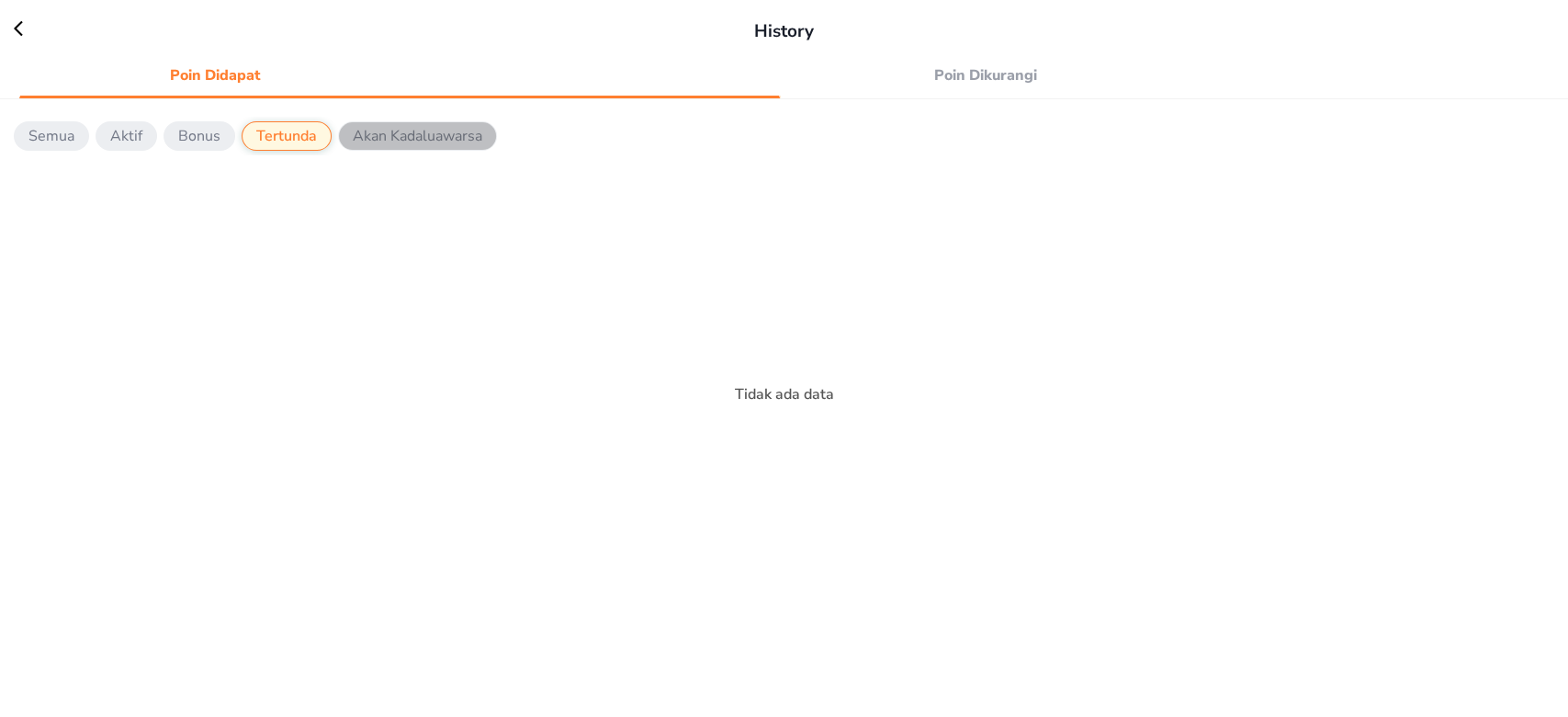
click at [417, 137] on p "Akan Kadaluawarsa" at bounding box center [417, 136] width 129 height 22
